Goal: Obtain resource: Download file/media

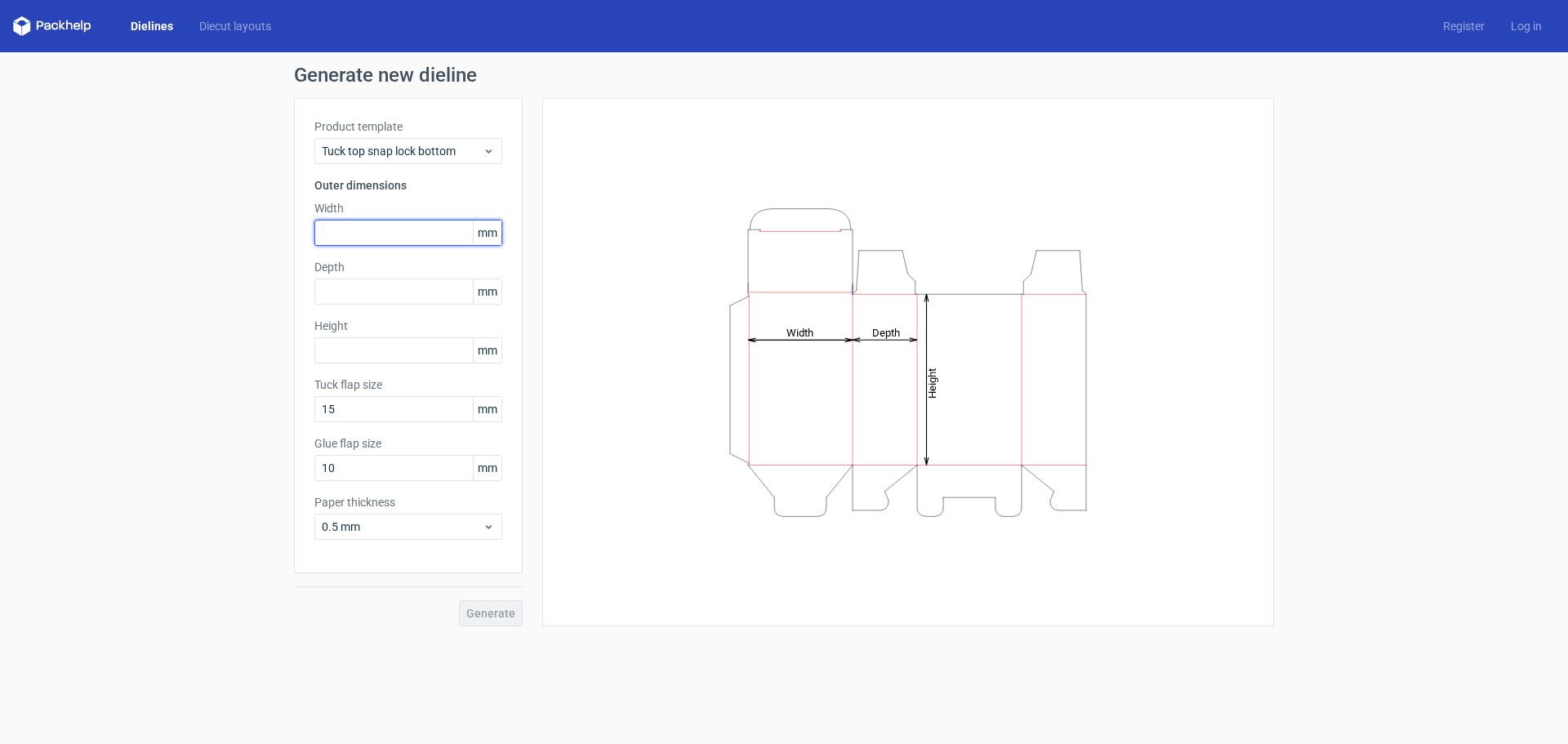
click at [345, 239] on input "text" at bounding box center [408, 232] width 188 height 26
type input "285"
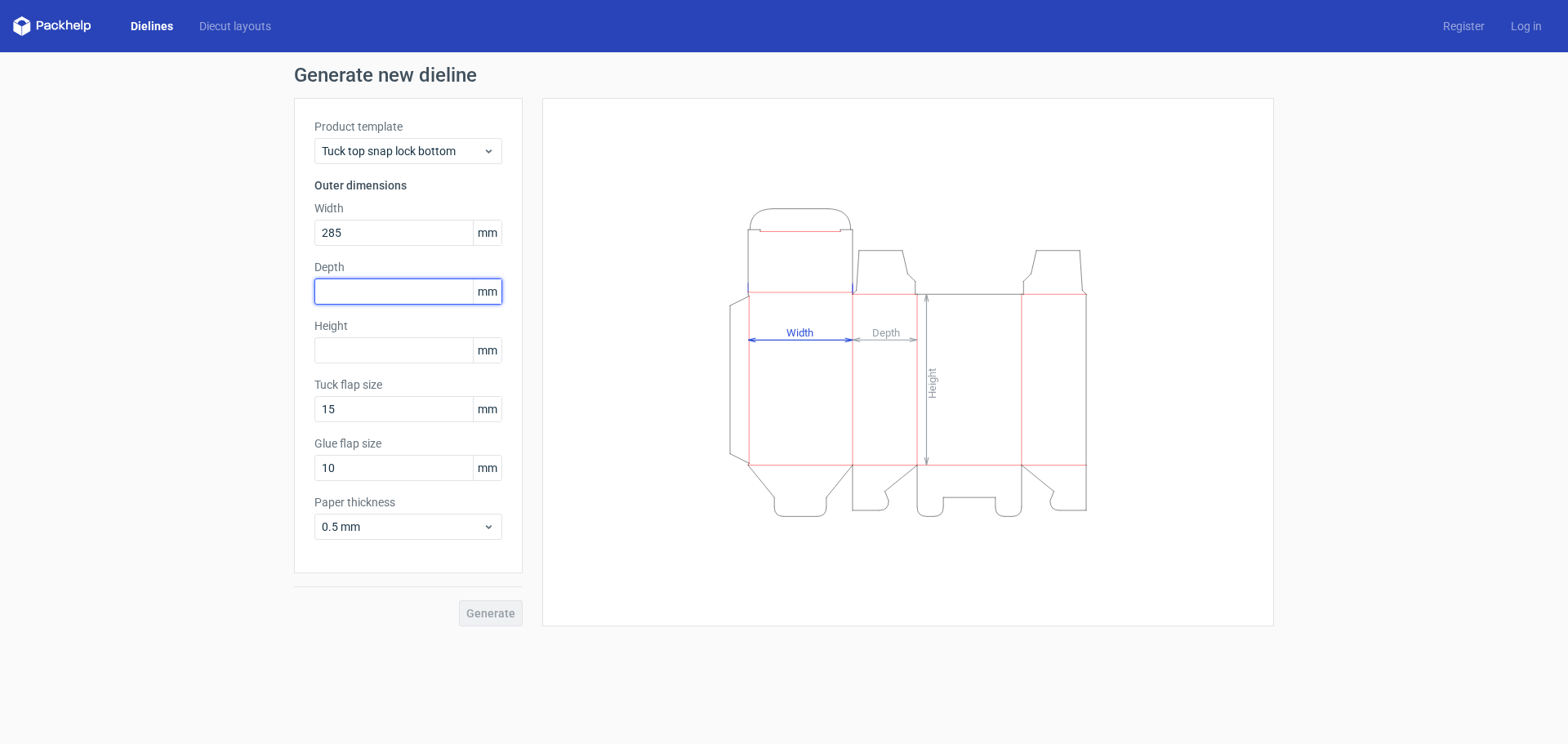
click at [351, 285] on input "text" at bounding box center [408, 291] width 188 height 26
type input "95"
click at [358, 354] on input "text" at bounding box center [408, 350] width 188 height 26
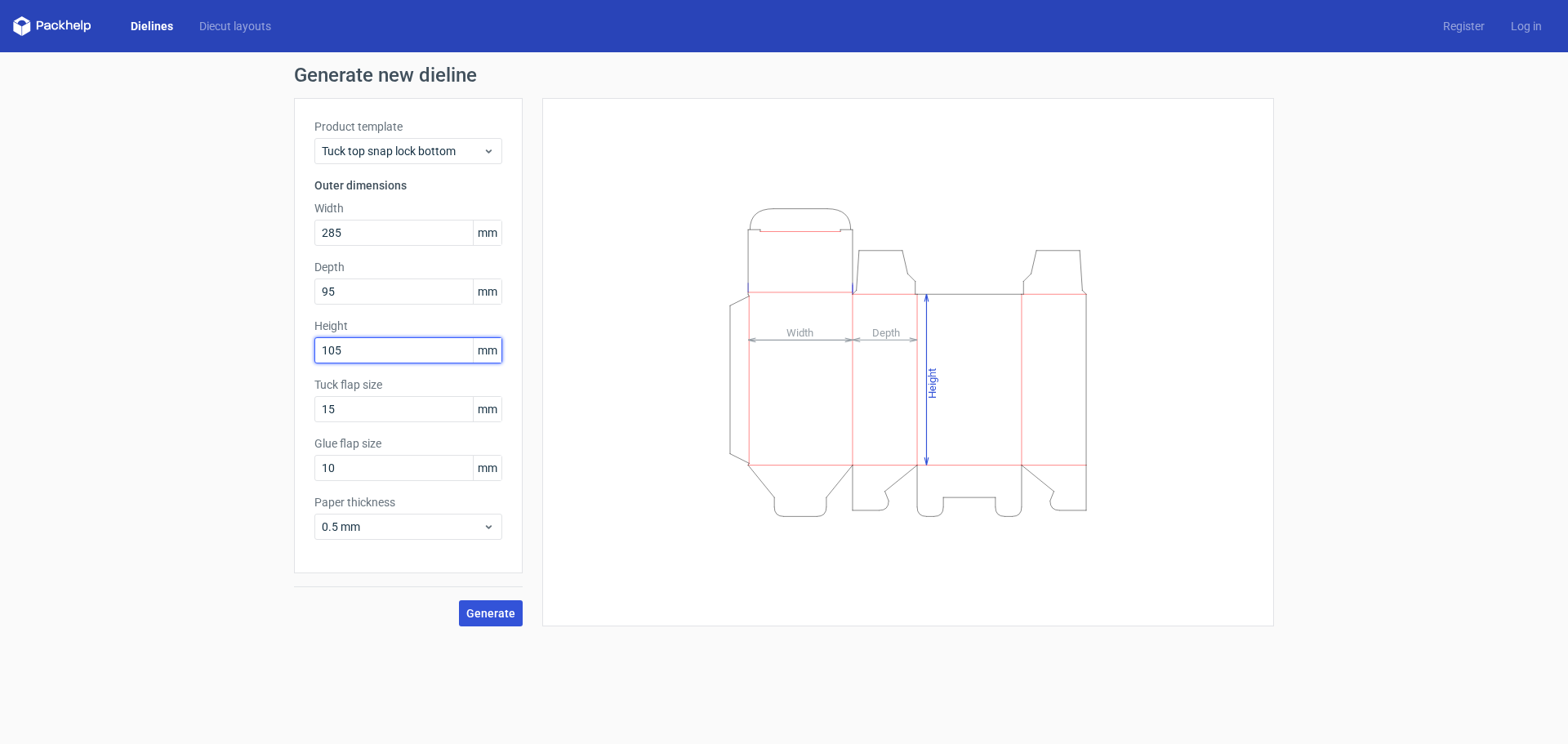
type input "105"
click at [476, 625] on button "Generate" at bounding box center [490, 612] width 63 height 26
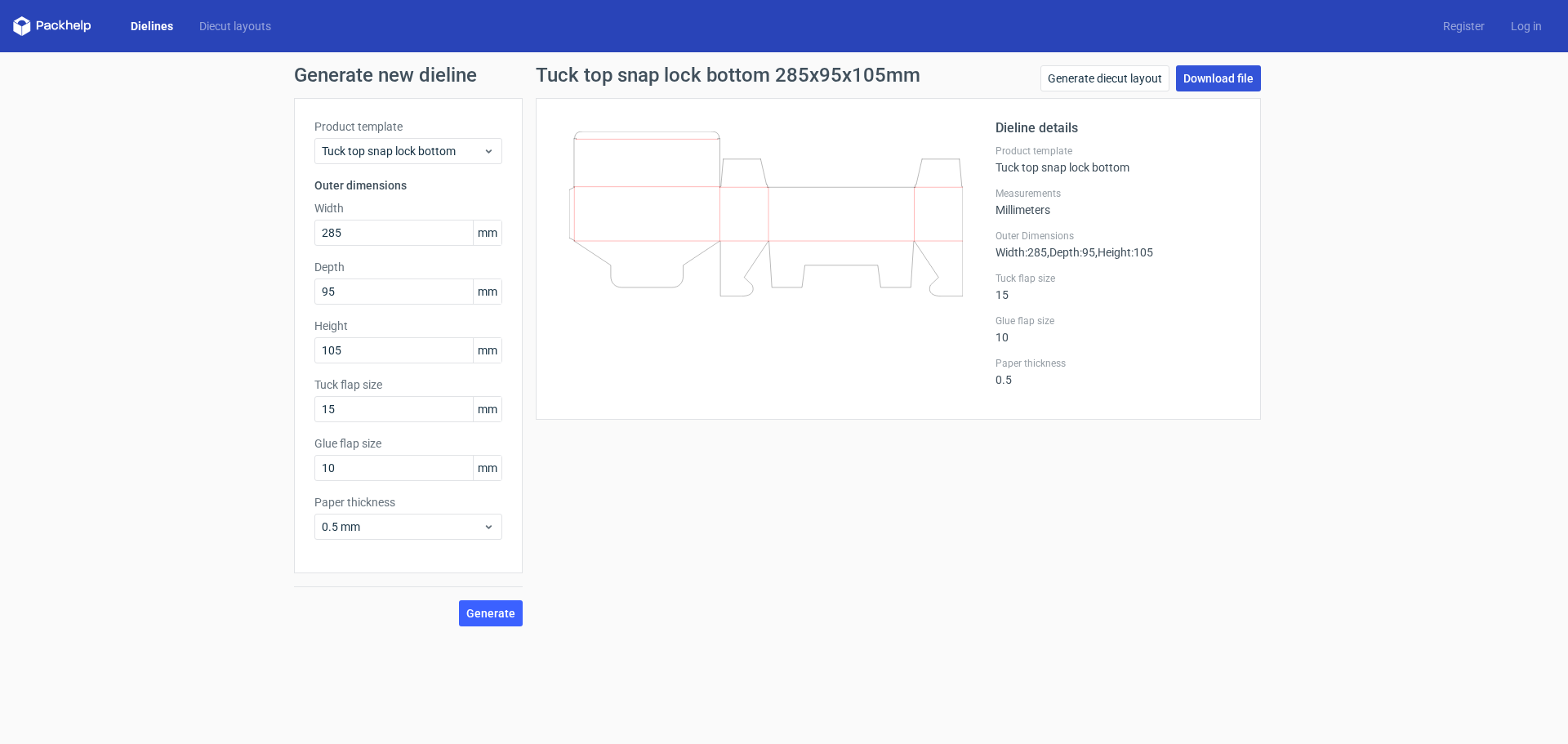
click at [1222, 71] on link "Download file" at bounding box center [1218, 78] width 85 height 26
